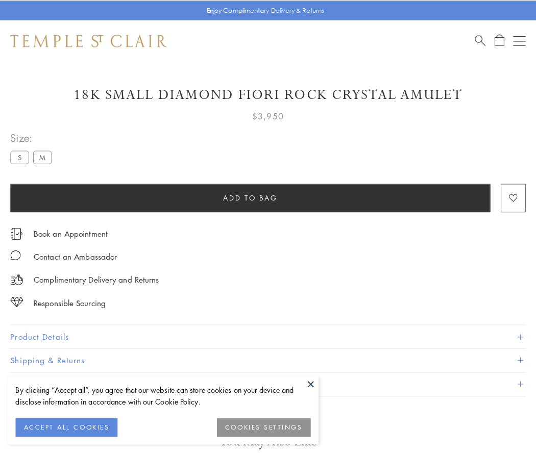
scroll to position [10, 0]
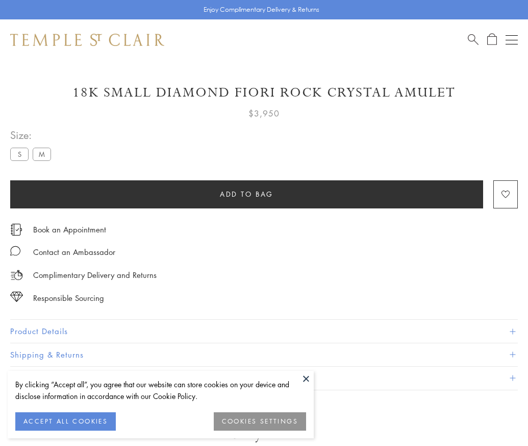
click at [247, 193] on span "Add to bag" at bounding box center [247, 193] width 54 height 11
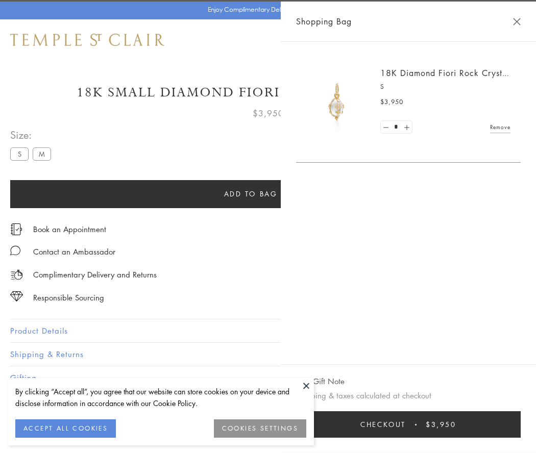
click at [521, 425] on button "Checkout $3,950" at bounding box center [408, 424] width 225 height 27
